Goal: Task Accomplishment & Management: Use online tool/utility

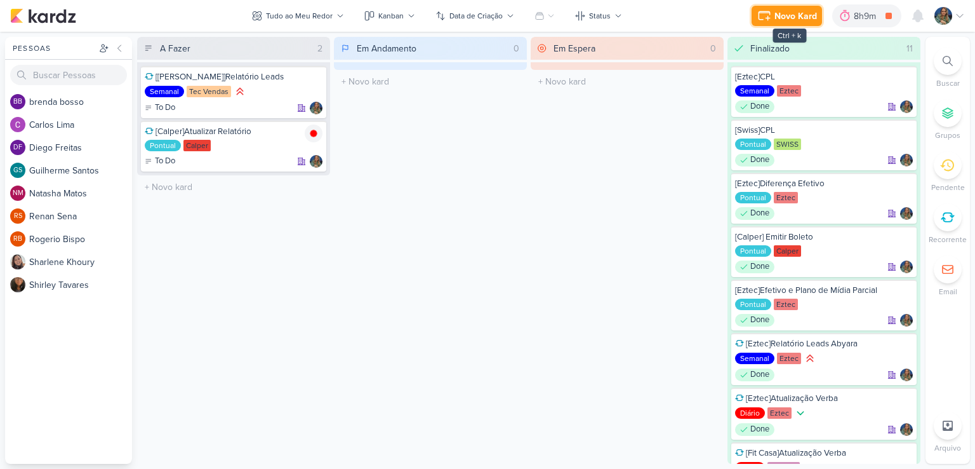
click at [798, 17] on div "Novo Kard" at bounding box center [796, 16] width 43 height 13
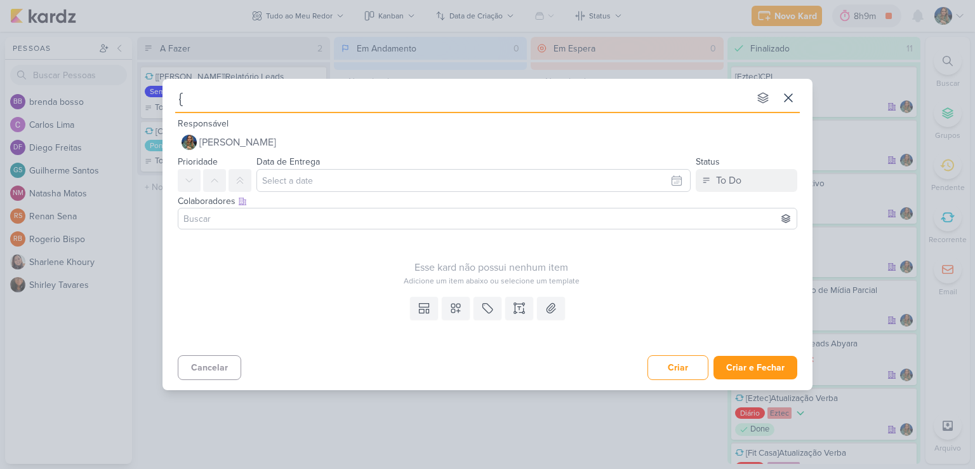
type input "{S"
type input "{Sw"
type input "{"
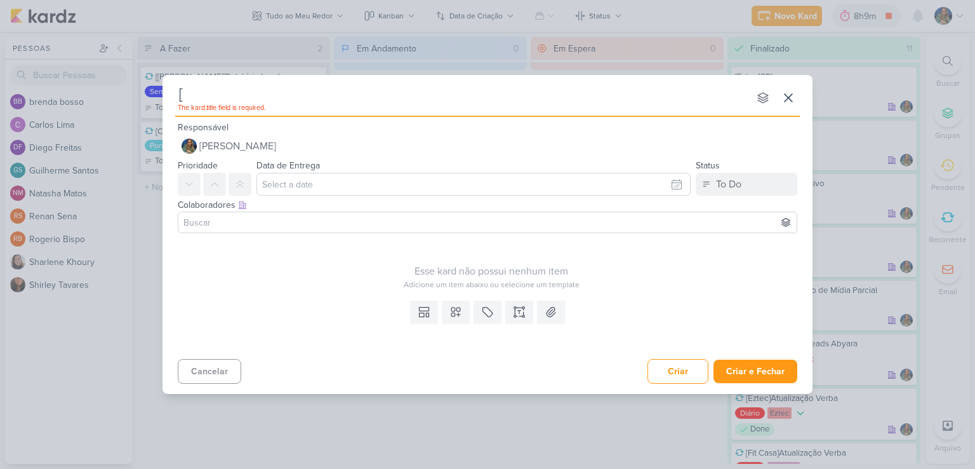
type input "[S"
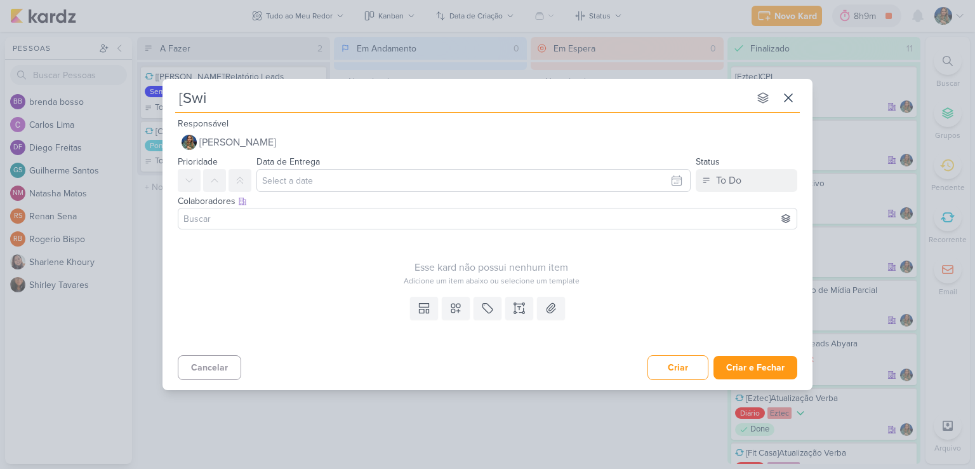
type input "[Swis"
type input "[Swiss"
type input "[[GEOGRAPHIC_DATA]]"
type input "[Swiss]Enviar Lr"
type input "[Swiss]Enviar L"
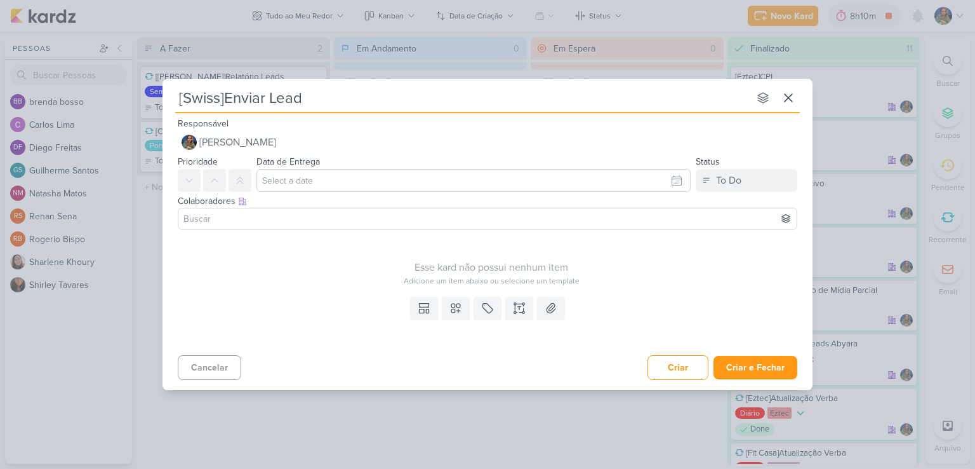
type input "[Swiss]Enviar Leads"
click at [459, 305] on icon at bounding box center [456, 308] width 13 height 13
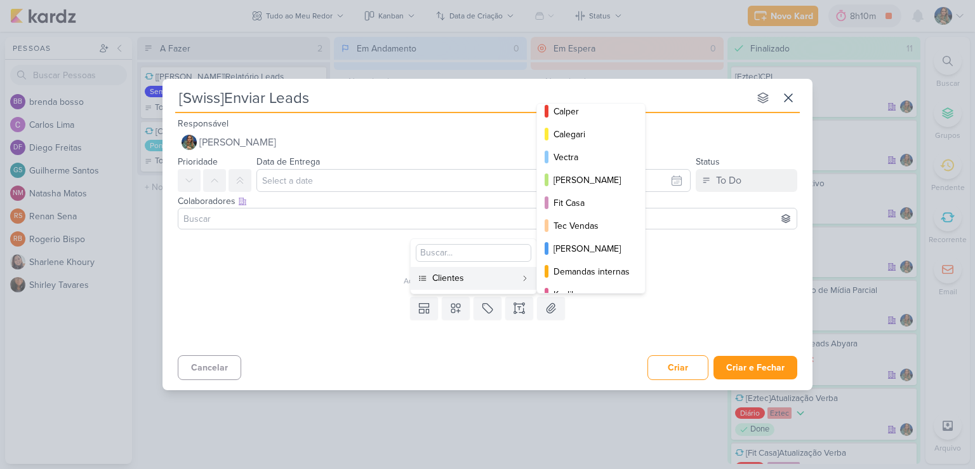
scroll to position [184, 0]
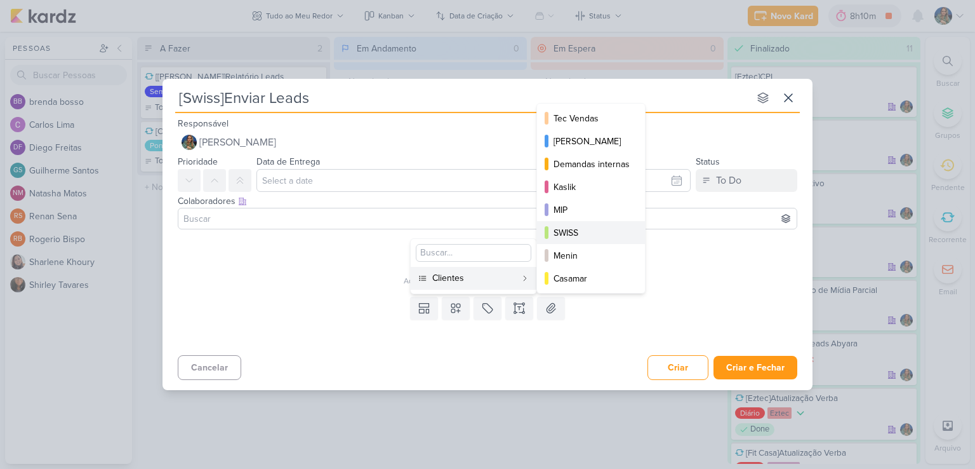
click at [569, 229] on div "SWISS" at bounding box center [592, 232] width 76 height 13
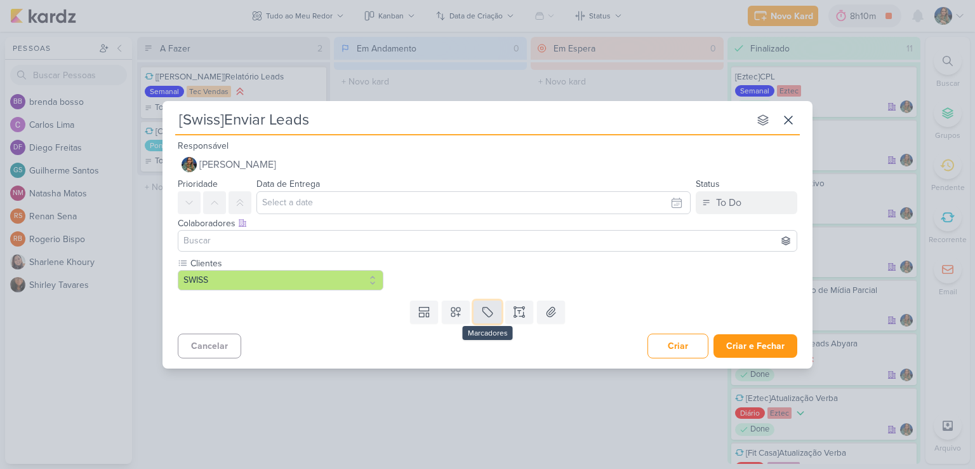
click at [482, 304] on button at bounding box center [488, 311] width 28 height 23
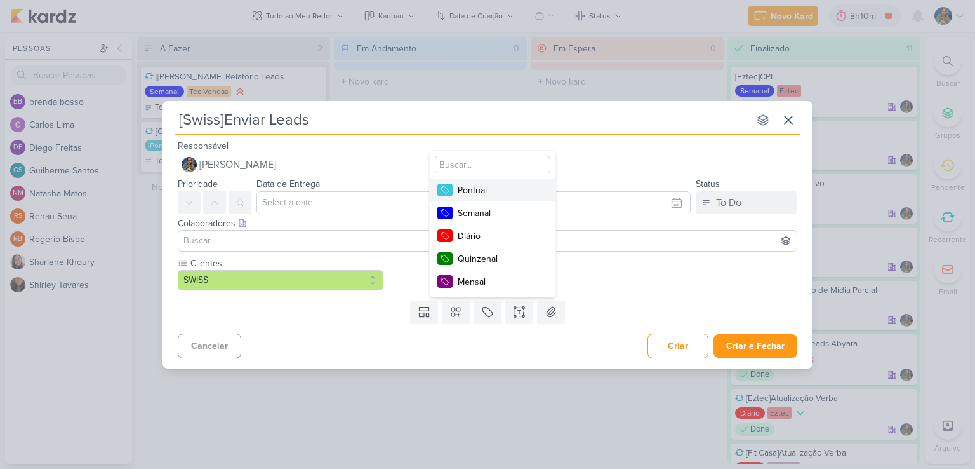
click at [496, 192] on div "Pontual" at bounding box center [499, 190] width 83 height 13
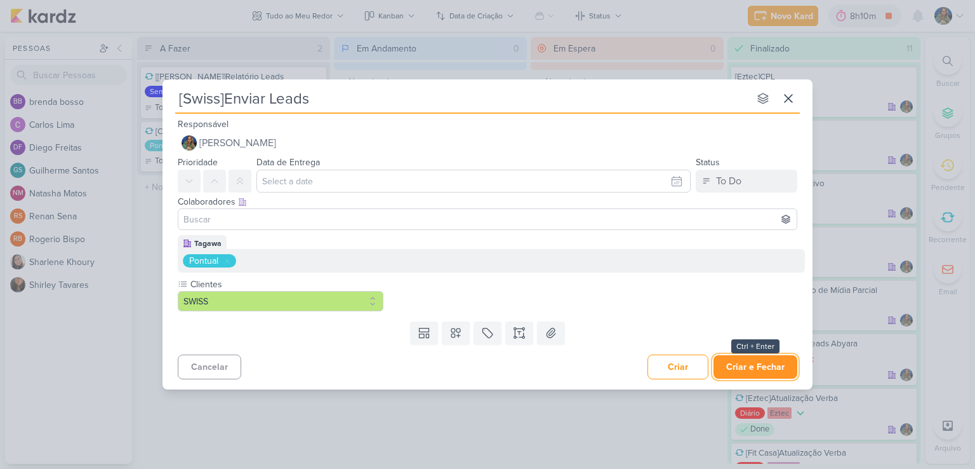
click at [734, 366] on button "Criar e Fechar" at bounding box center [756, 366] width 84 height 23
